Goal: Obtain resource: Download file/media

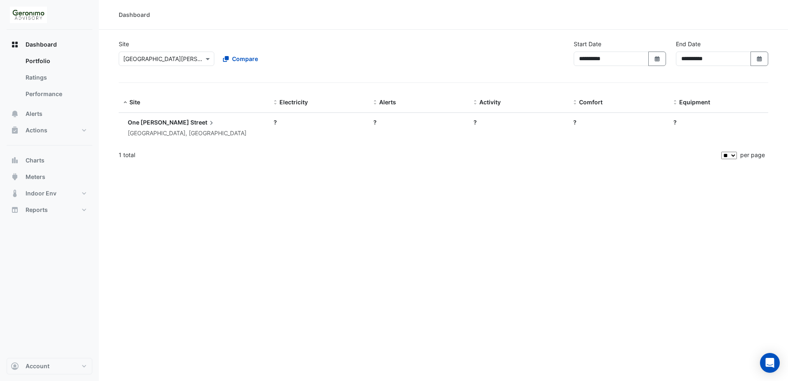
select select "**"
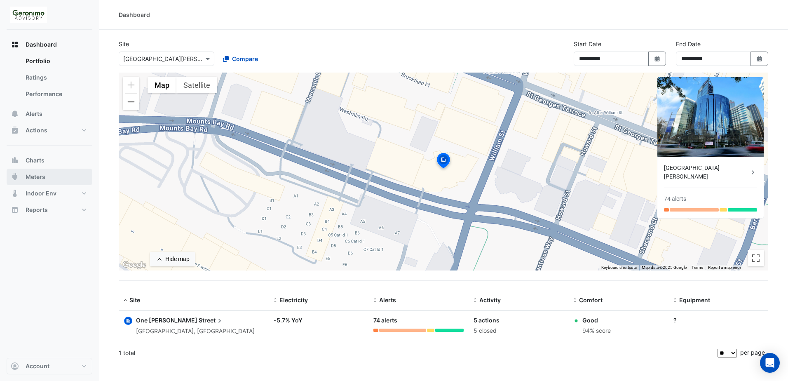
click at [41, 178] on span "Meters" at bounding box center [36, 177] width 20 height 8
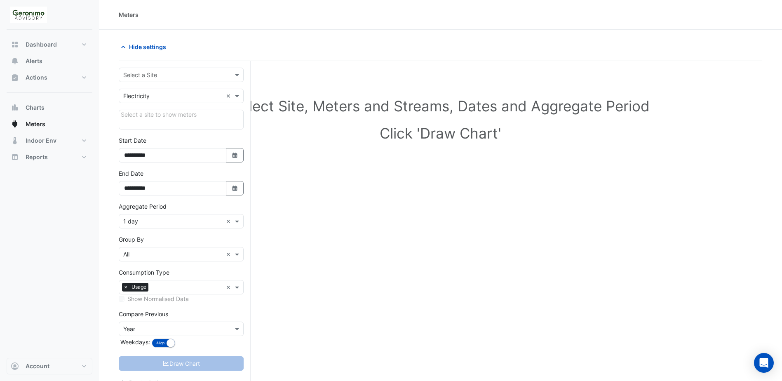
click at [183, 68] on div "Select a Site" at bounding box center [181, 75] width 125 height 14
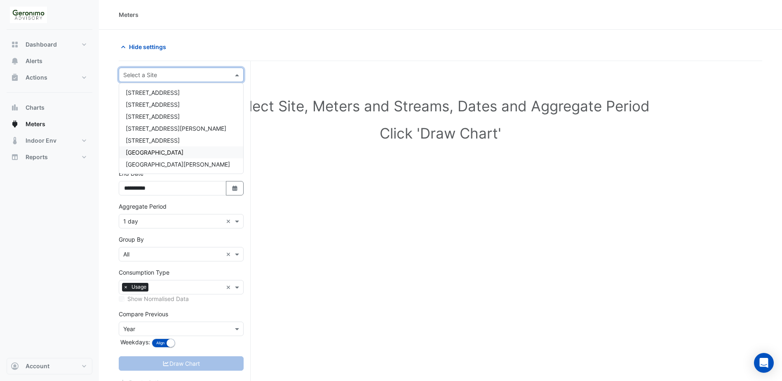
click at [161, 153] on span "[GEOGRAPHIC_DATA]" at bounding box center [155, 152] width 58 height 7
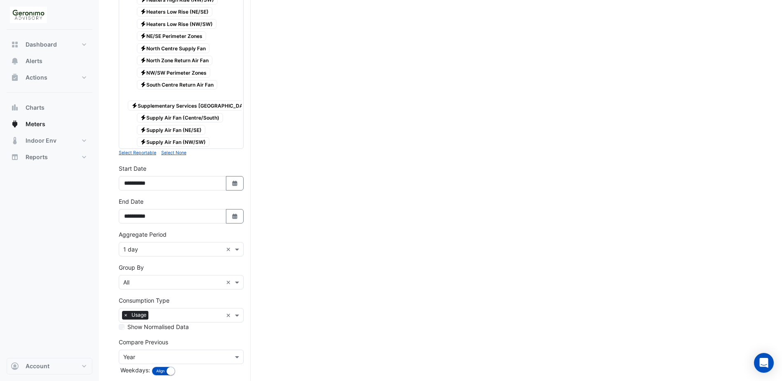
scroll to position [352, 0]
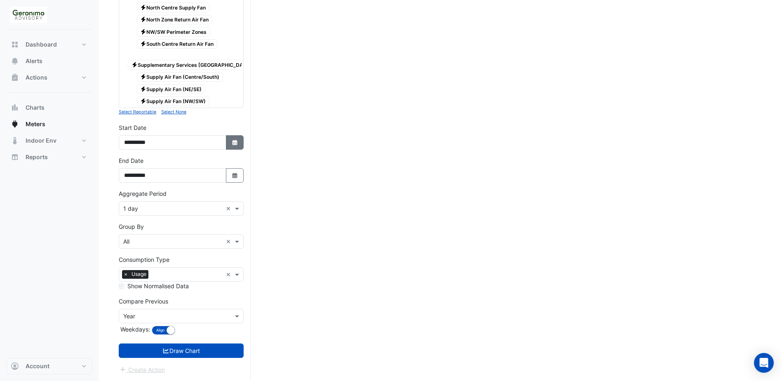
click at [233, 146] on button "Select Date" at bounding box center [235, 142] width 18 height 14
select select "*"
select select "****"
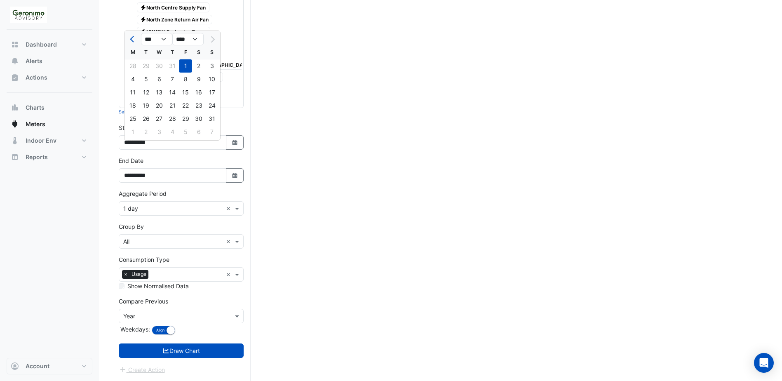
click at [213, 33] on div at bounding box center [212, 39] width 16 height 13
click at [233, 176] on icon "button" at bounding box center [234, 175] width 5 height 5
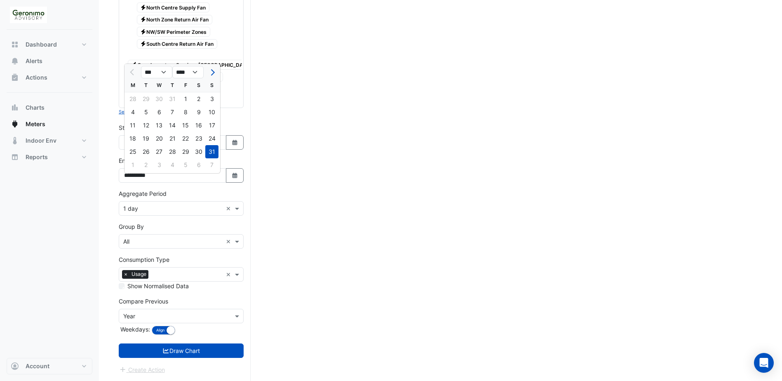
click at [321, 140] on div "Select Site, Meters and Streams, Dates and Aggregate Period Click 'Draw Chart'" at bounding box center [440, 53] width 643 height 655
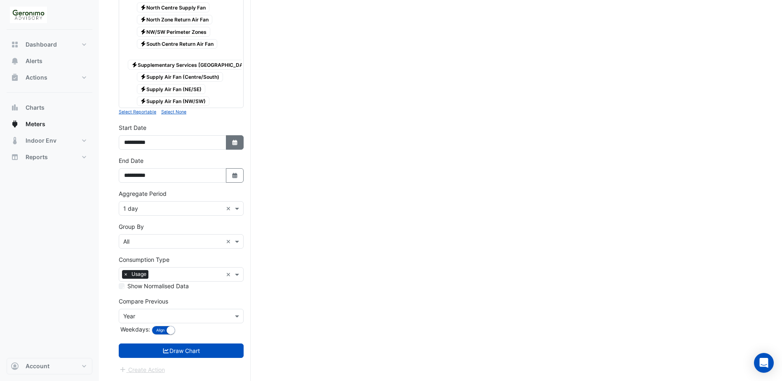
click at [231, 141] on icon "Select Date" at bounding box center [234, 143] width 7 height 6
select select "*"
select select "****"
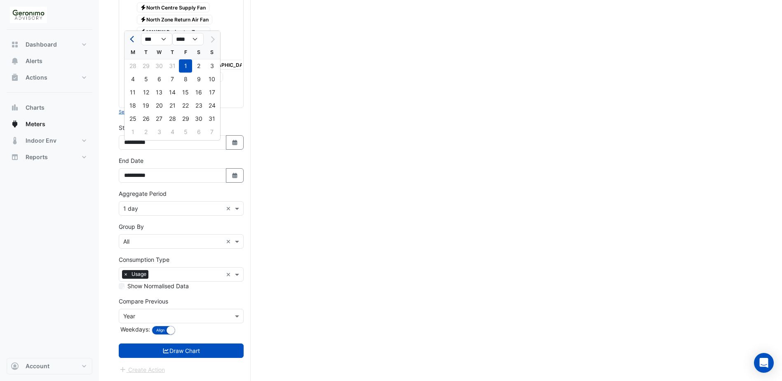
click at [132, 36] on span "Previous month" at bounding box center [133, 39] width 6 height 6
select select "*"
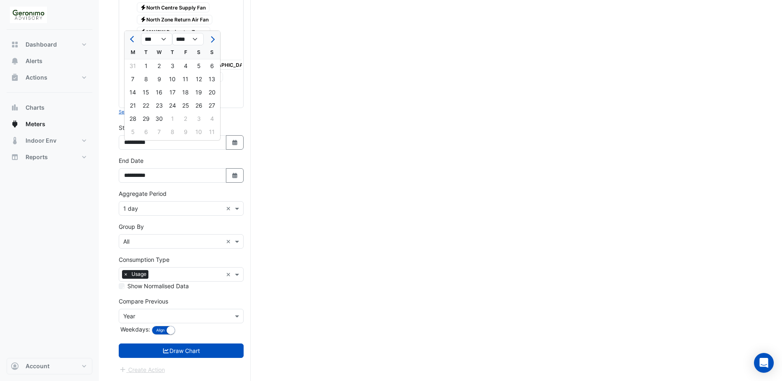
click at [382, 176] on div "Select Site, Meters and Streams, Dates and Aggregate Period Click 'Draw Chart'" at bounding box center [440, 53] width 643 height 655
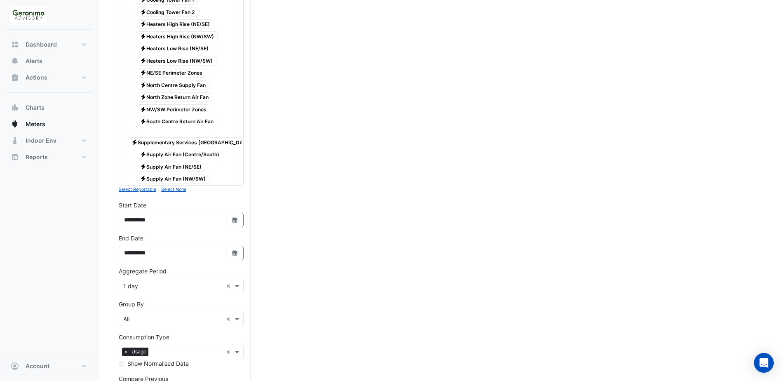
scroll to position [145, 0]
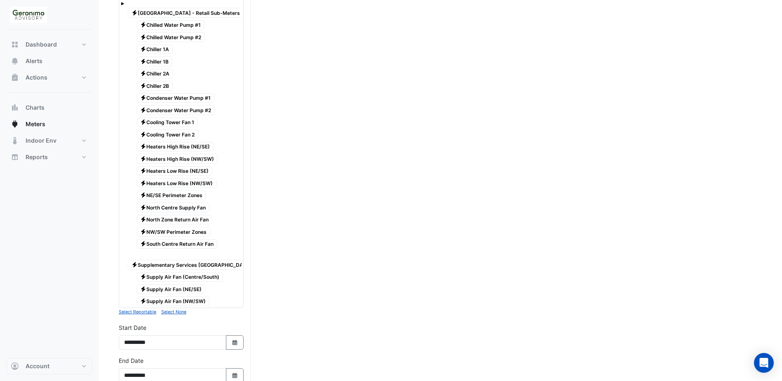
click at [185, 207] on span "Electricity North Centre Supply Fan" at bounding box center [173, 207] width 73 height 10
click at [188, 195] on span "Electricity NE/SE Perimeter Zones" at bounding box center [172, 195] width 70 height 10
click at [195, 230] on span "Electricity NW/SW Perimeter Zones" at bounding box center [174, 232] width 74 height 10
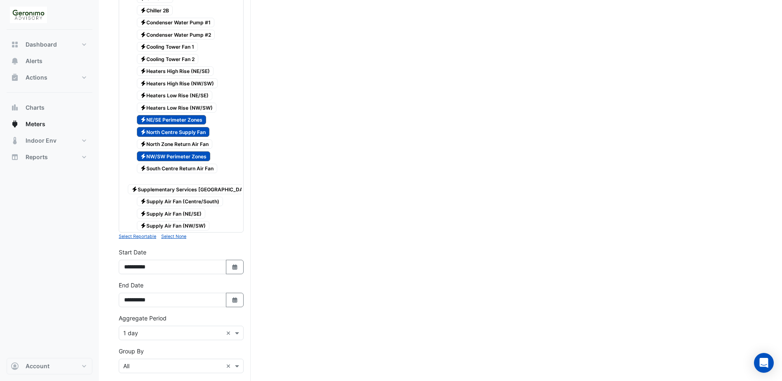
scroll to position [228, 0]
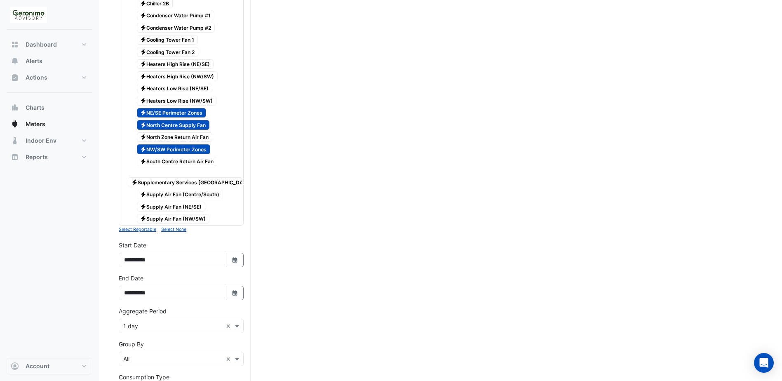
click at [194, 204] on span "Electricity Supply Air Fan (NE/SE)" at bounding box center [171, 207] width 69 height 10
click at [190, 109] on span "Electricity NE/SE Perimeter Zones" at bounding box center [172, 113] width 70 height 10
click at [200, 218] on span "Electricity Supply Air Fan (NW/SW)" at bounding box center [173, 219] width 73 height 10
click at [197, 150] on span "Electricity NW/SW Perimeter Zones" at bounding box center [174, 149] width 74 height 10
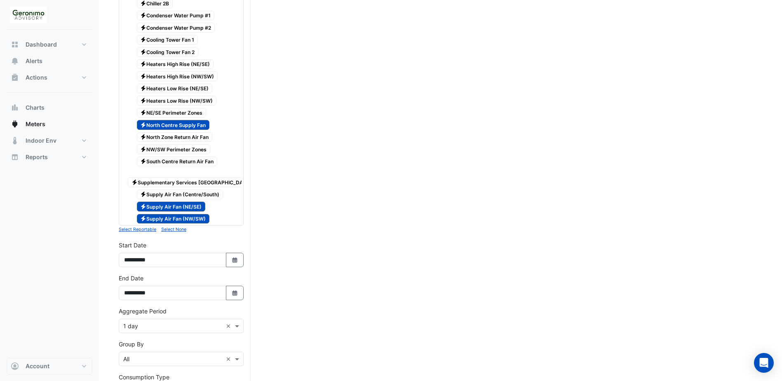
click at [208, 193] on span "Electricity Supply Air Fan (Centre/South)" at bounding box center [180, 195] width 87 height 10
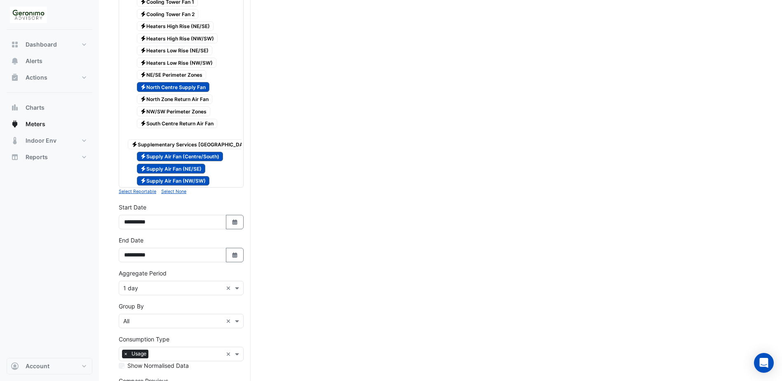
scroll to position [310, 0]
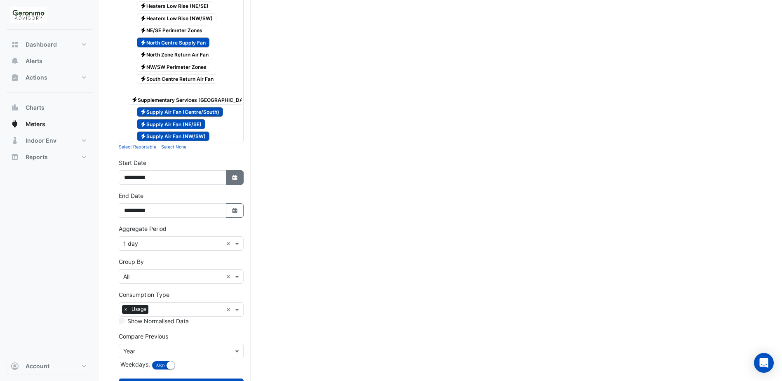
click at [238, 181] on icon "Select Date" at bounding box center [234, 178] width 7 height 6
select select "*"
select select "****"
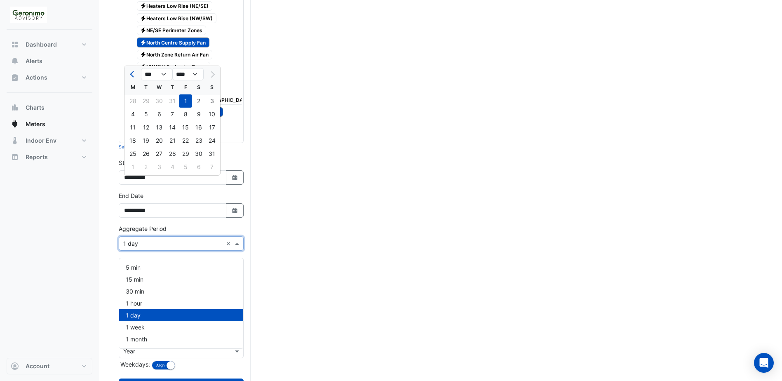
click at [236, 248] on span at bounding box center [238, 243] width 10 height 9
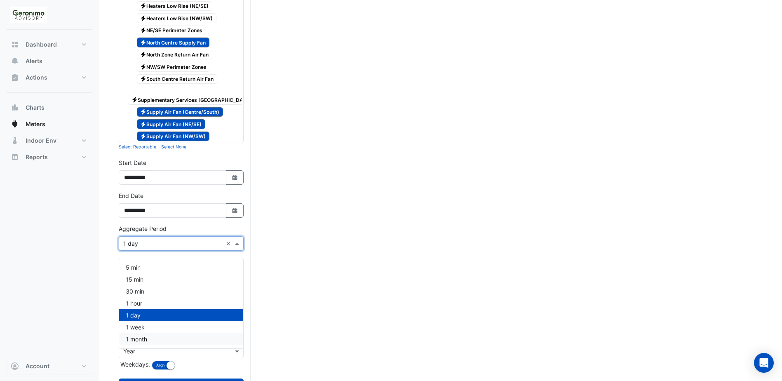
click at [146, 338] on span "1 month" at bounding box center [136, 338] width 21 height 7
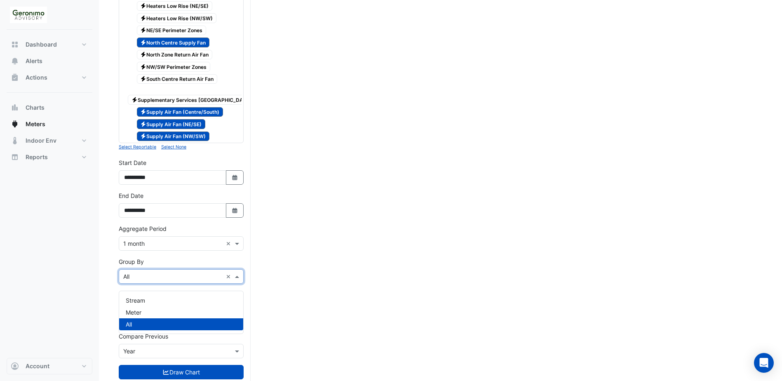
click at [237, 280] on span at bounding box center [238, 276] width 10 height 9
click at [138, 314] on span "Meter" at bounding box center [134, 312] width 16 height 7
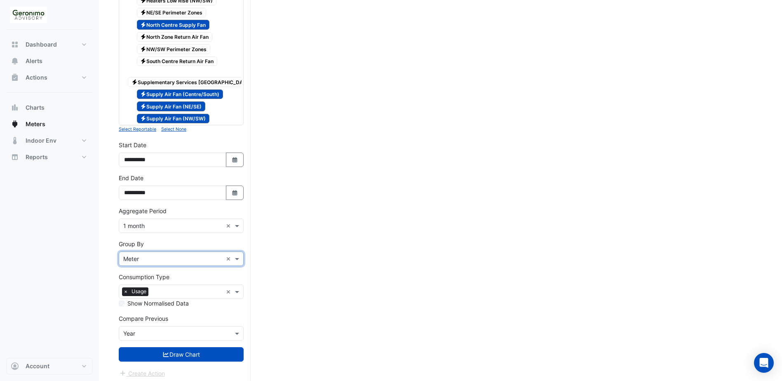
scroll to position [338, 0]
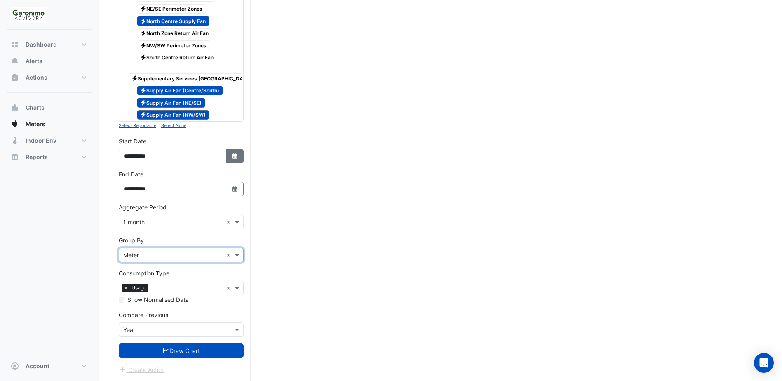
click at [232, 156] on icon "button" at bounding box center [234, 155] width 5 height 5
select select "*"
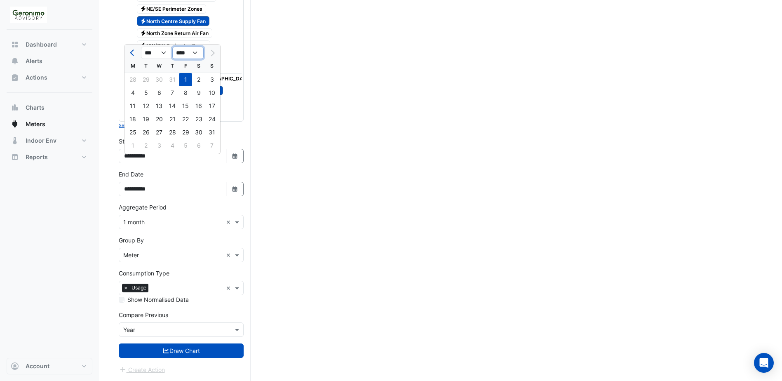
click at [194, 47] on select "**** **** **** **** **** **** **** **** **** **** ****" at bounding box center [187, 53] width 31 height 12
select select "****"
click at [172, 47] on select "**** **** **** **** **** **** **** **** **** **** ****" at bounding box center [187, 53] width 31 height 12
click at [210, 127] on div "1" at bounding box center [211, 132] width 13 height 13
type input "**********"
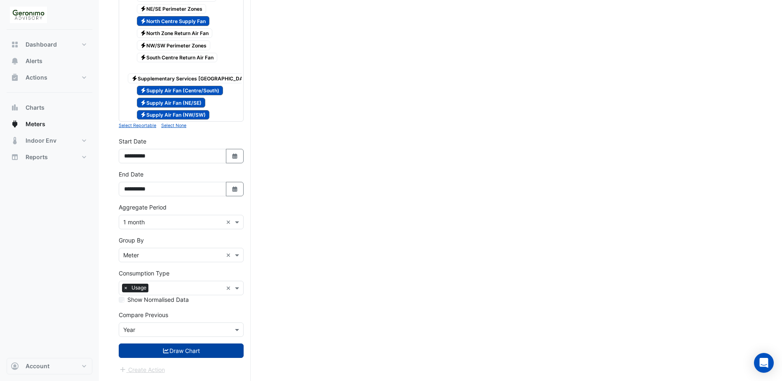
click at [174, 355] on button "Draw Chart" at bounding box center [181, 350] width 125 height 14
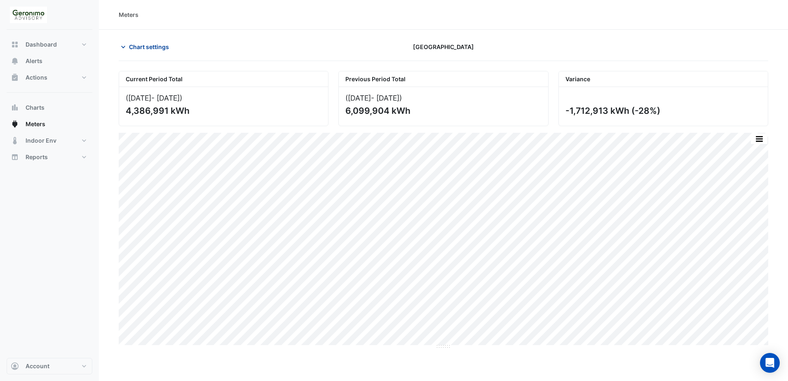
click at [128, 47] on button "Chart settings" at bounding box center [147, 47] width 56 height 14
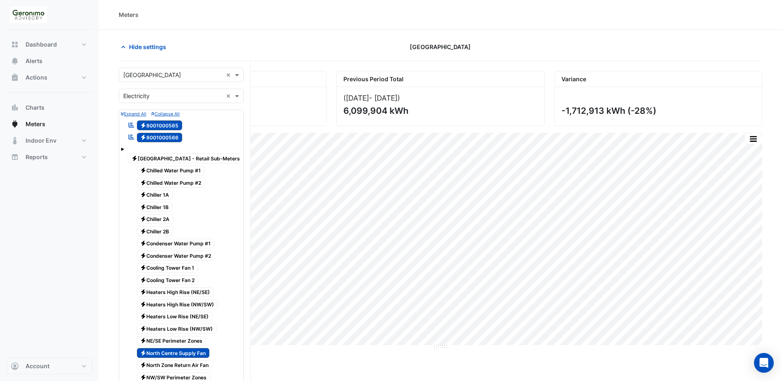
click at [165, 143] on div at bounding box center [181, 143] width 121 height 1
click at [166, 138] on span "Electricity 8001000566" at bounding box center [160, 138] width 46 height 10
click at [169, 125] on span "Electricity 8001000565" at bounding box center [160, 125] width 46 height 10
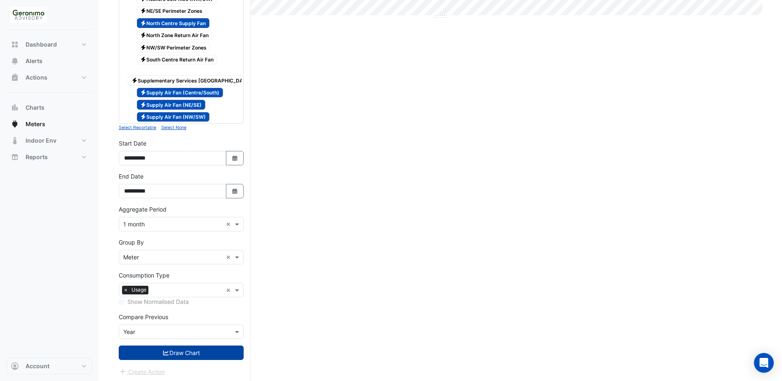
click at [170, 360] on button "Draw Chart" at bounding box center [181, 352] width 125 height 14
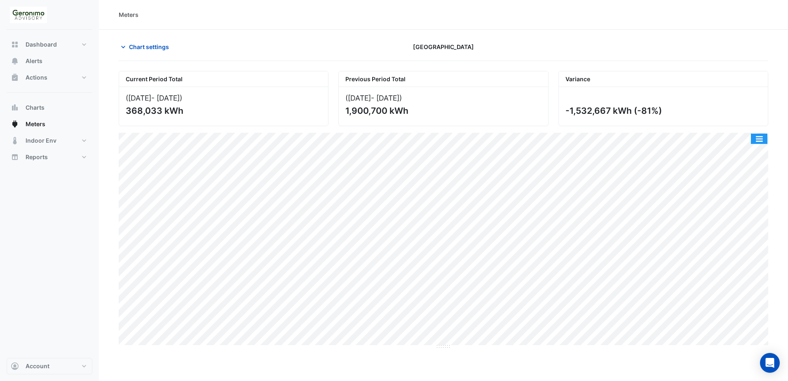
click at [762, 141] on button "button" at bounding box center [759, 139] width 16 height 10
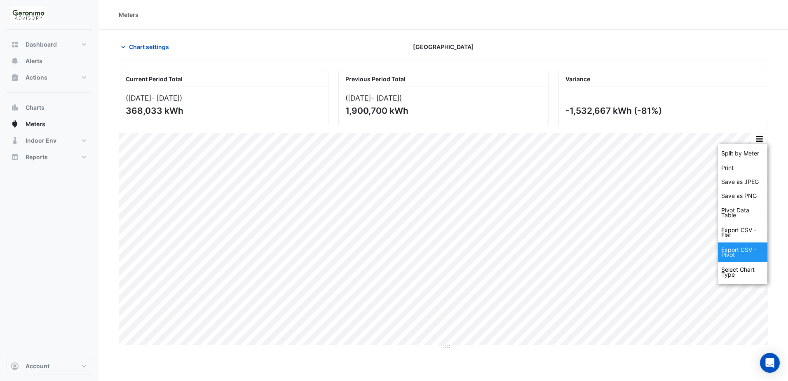
click at [747, 249] on div "Export CSV - Pivot" at bounding box center [742, 252] width 49 height 20
